Goal: Task Accomplishment & Management: Use online tool/utility

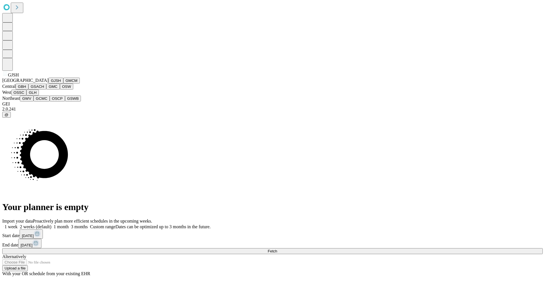
click at [49, 83] on button "GJSH" at bounding box center [56, 80] width 15 height 6
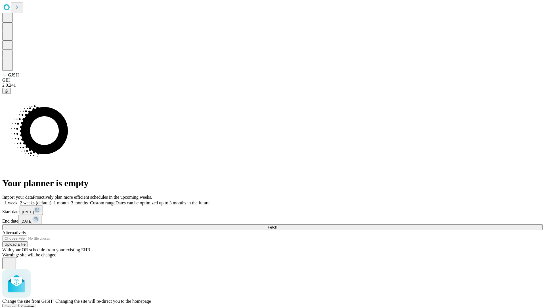
click at [34, 304] on span "Confirm" at bounding box center [27, 306] width 13 height 4
click at [69, 200] on label "1 month" at bounding box center [59, 202] width 17 height 5
click at [277, 225] on span "Fetch" at bounding box center [272, 227] width 9 height 4
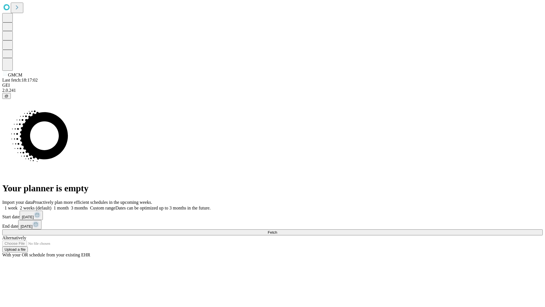
click at [69, 205] on label "1 month" at bounding box center [59, 207] width 17 height 5
click at [277, 230] on span "Fetch" at bounding box center [272, 232] width 9 height 4
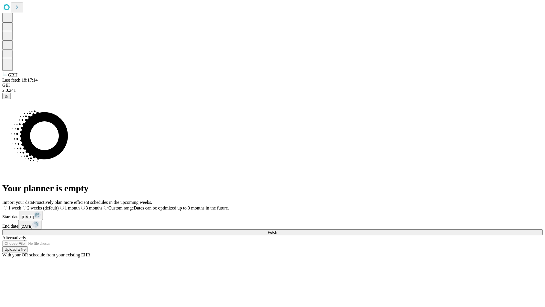
click at [80, 205] on label "1 month" at bounding box center [69, 207] width 21 height 5
click at [277, 230] on span "Fetch" at bounding box center [272, 232] width 9 height 4
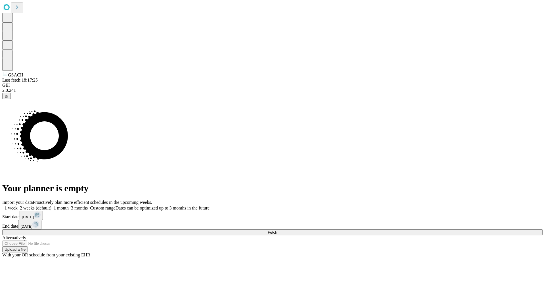
click at [69, 205] on label "1 month" at bounding box center [59, 207] width 17 height 5
click at [277, 230] on span "Fetch" at bounding box center [272, 232] width 9 height 4
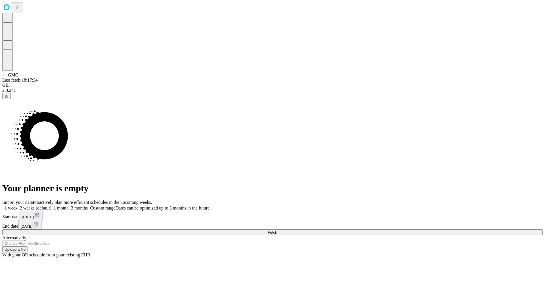
click at [69, 205] on label "1 month" at bounding box center [59, 207] width 17 height 5
click at [277, 230] on span "Fetch" at bounding box center [272, 232] width 9 height 4
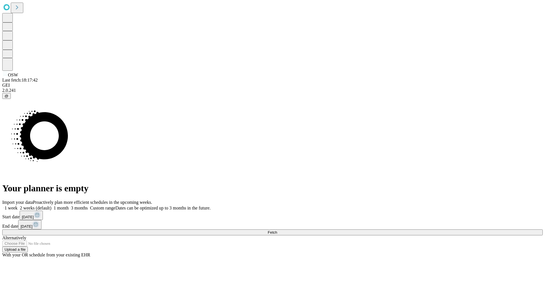
click at [69, 205] on label "1 month" at bounding box center [59, 207] width 17 height 5
click at [277, 230] on span "Fetch" at bounding box center [272, 232] width 9 height 4
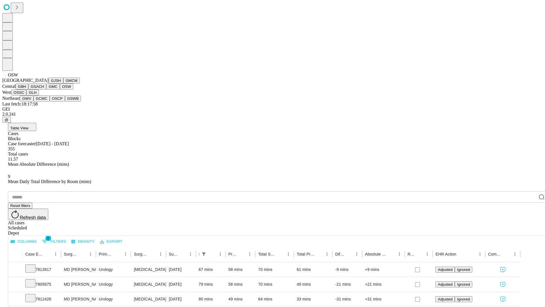
click at [27, 95] on button "OSSC" at bounding box center [18, 92] width 15 height 6
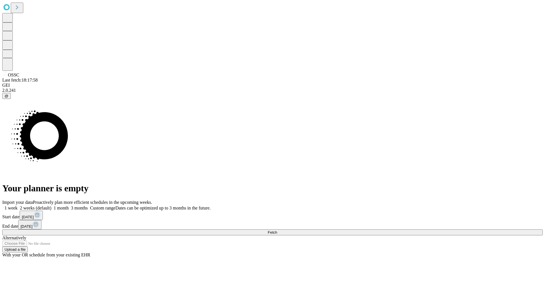
click at [69, 205] on label "1 month" at bounding box center [59, 207] width 17 height 5
click at [277, 230] on span "Fetch" at bounding box center [272, 232] width 9 height 4
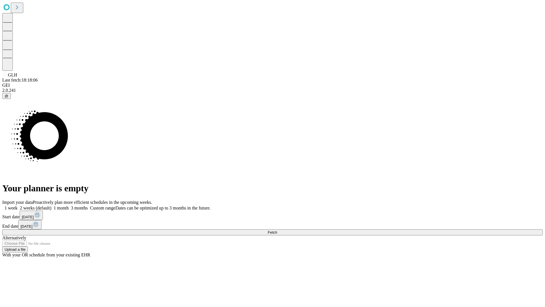
click at [69, 205] on label "1 month" at bounding box center [59, 207] width 17 height 5
click at [277, 230] on span "Fetch" at bounding box center [272, 232] width 9 height 4
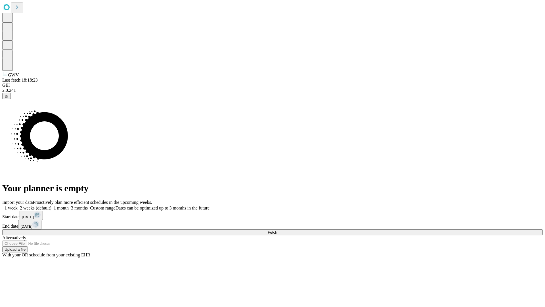
click at [69, 205] on label "1 month" at bounding box center [59, 207] width 17 height 5
click at [277, 230] on span "Fetch" at bounding box center [272, 232] width 9 height 4
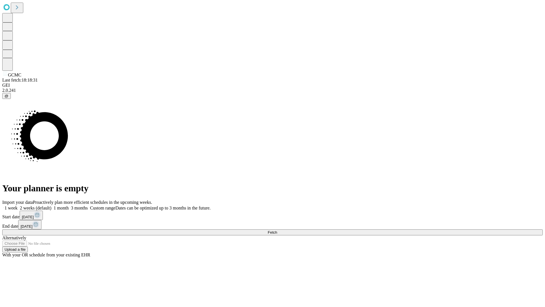
click at [69, 205] on label "1 month" at bounding box center [59, 207] width 17 height 5
click at [277, 230] on span "Fetch" at bounding box center [272, 232] width 9 height 4
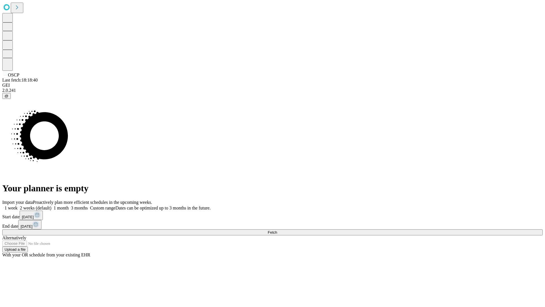
click at [69, 205] on label "1 month" at bounding box center [59, 207] width 17 height 5
click at [277, 230] on span "Fetch" at bounding box center [272, 232] width 9 height 4
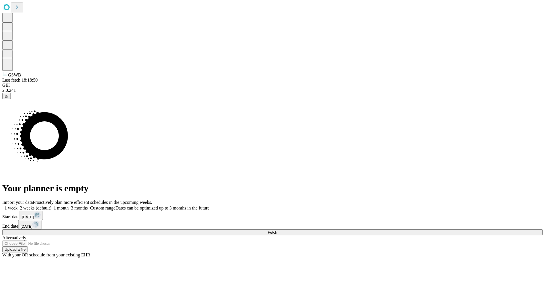
click at [277, 230] on span "Fetch" at bounding box center [272, 232] width 9 height 4
